Goal: Navigation & Orientation: Find specific page/section

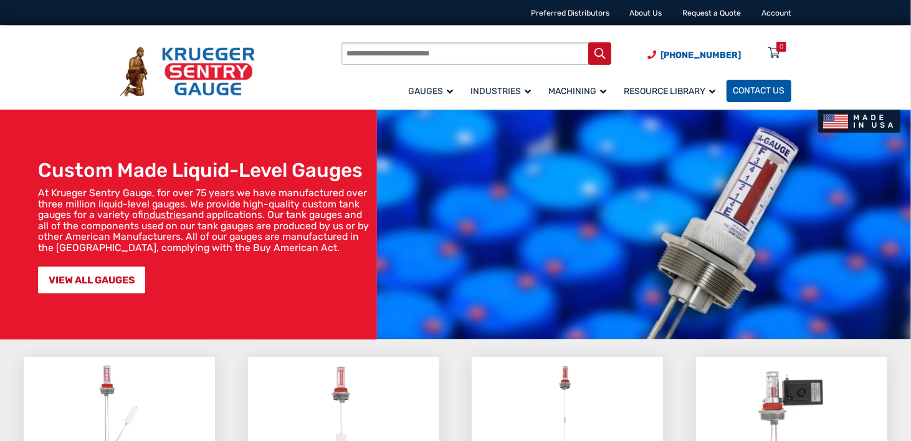
click at [766, 90] on span "Contact Us" at bounding box center [760, 91] width 52 height 11
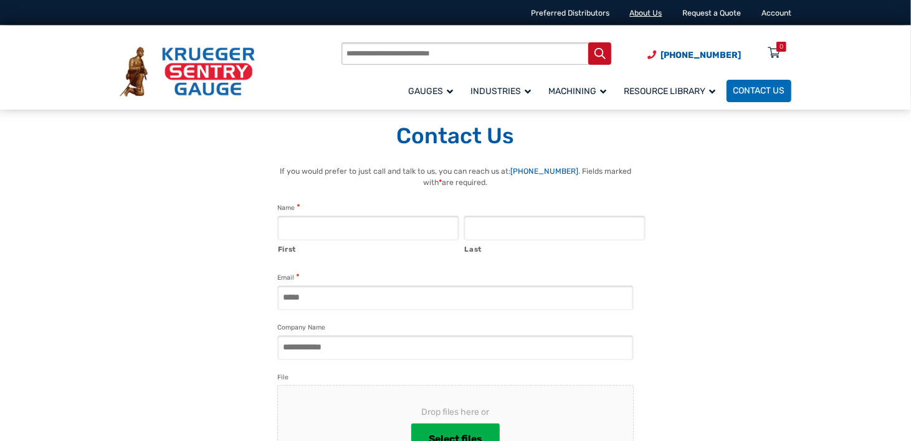
click at [636, 12] on link "About Us" at bounding box center [646, 13] width 32 height 9
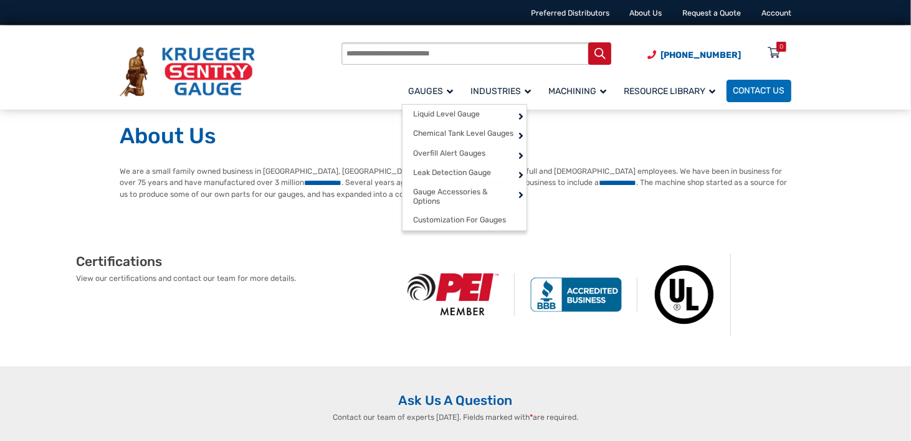
click at [450, 92] on span "Gauges" at bounding box center [431, 91] width 45 height 11
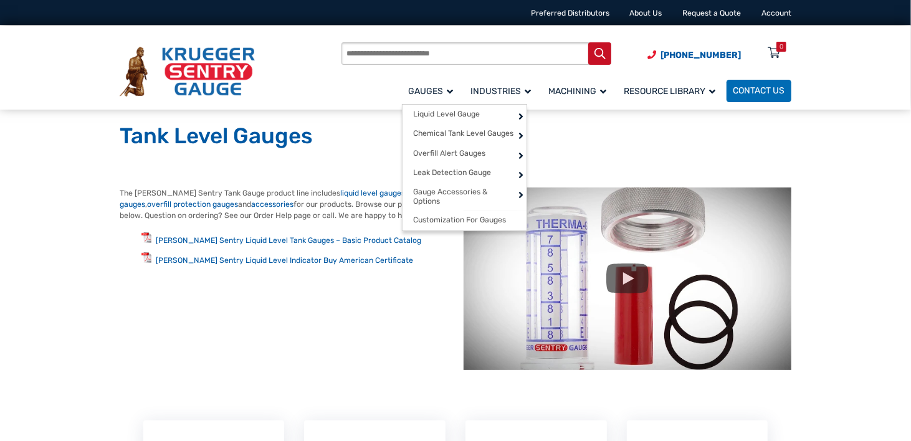
click at [448, 87] on span "Gauges" at bounding box center [431, 91] width 45 height 11
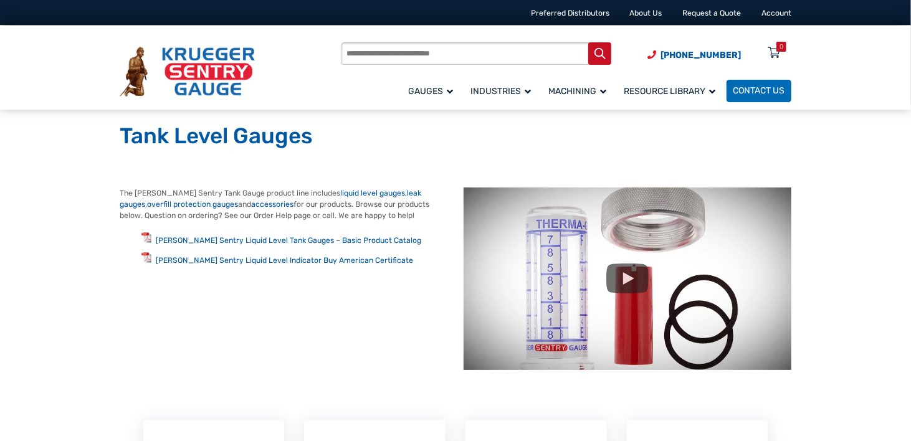
click at [735, 157] on div "Tank Level Gauges" at bounding box center [456, 138] width 698 height 56
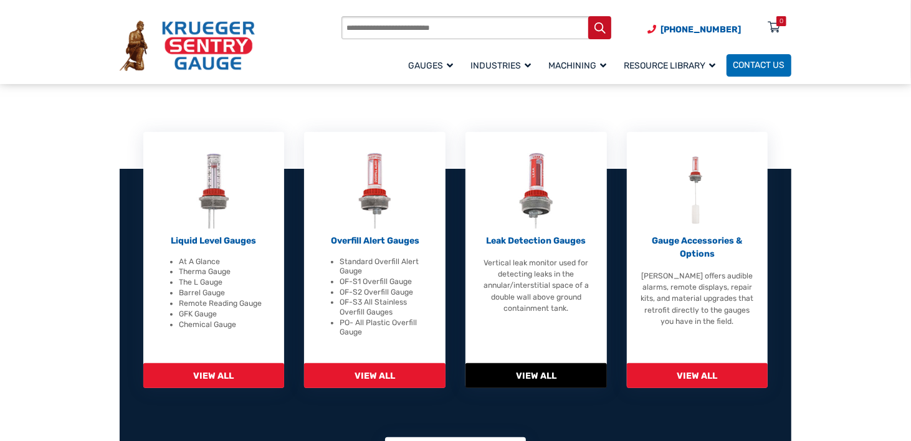
scroll to position [249, 0]
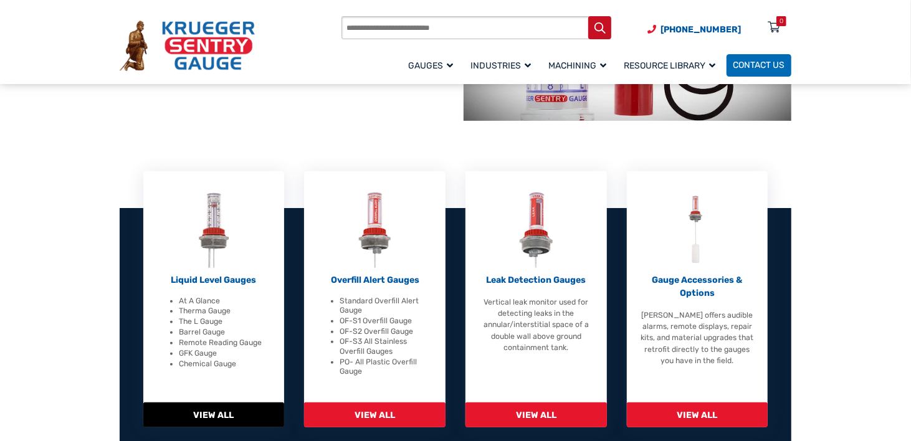
click at [247, 407] on span "View All" at bounding box center [213, 416] width 141 height 26
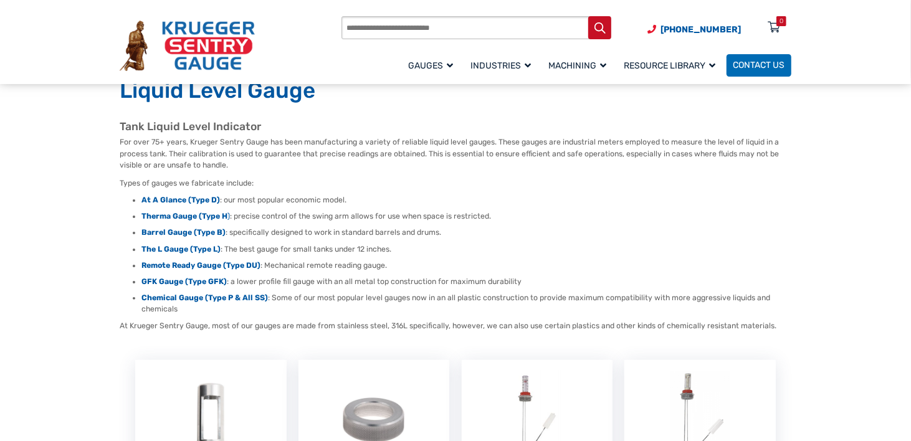
scroll to position [62, 0]
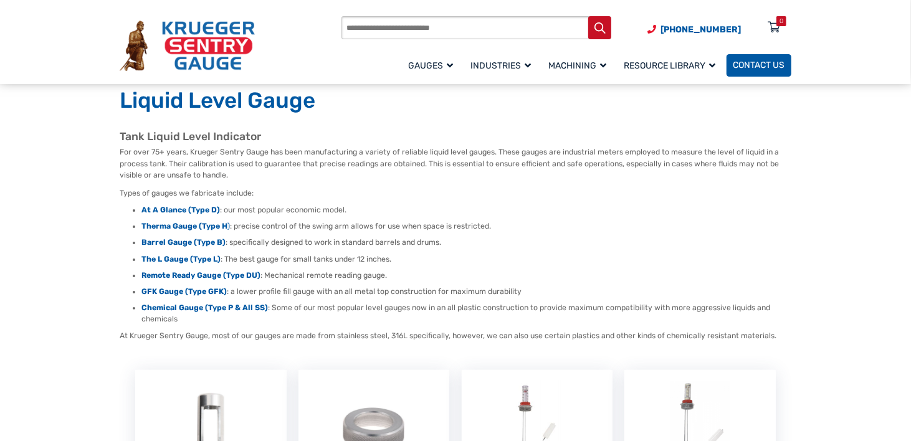
click at [751, 67] on span "Contact Us" at bounding box center [760, 65] width 52 height 11
